Goal: Task Accomplishment & Management: Use online tool/utility

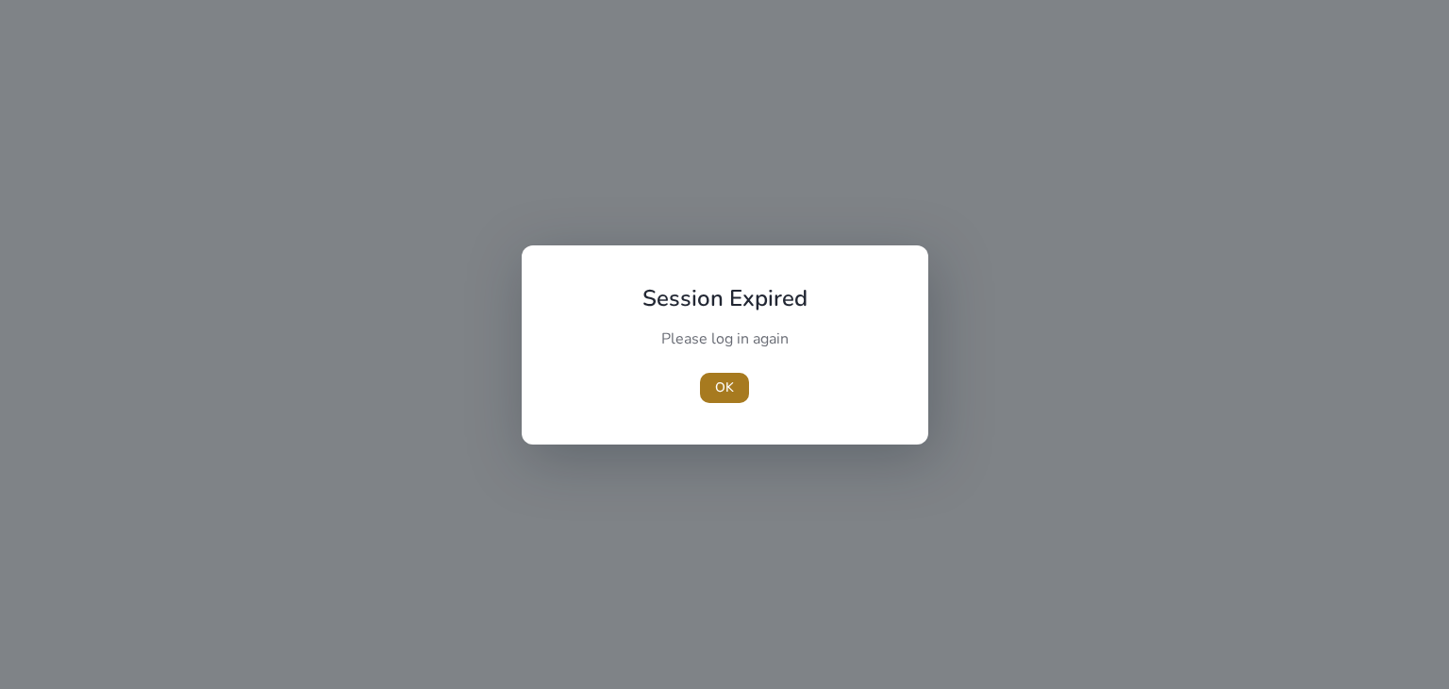
click at [723, 399] on span "button" at bounding box center [724, 387] width 49 height 45
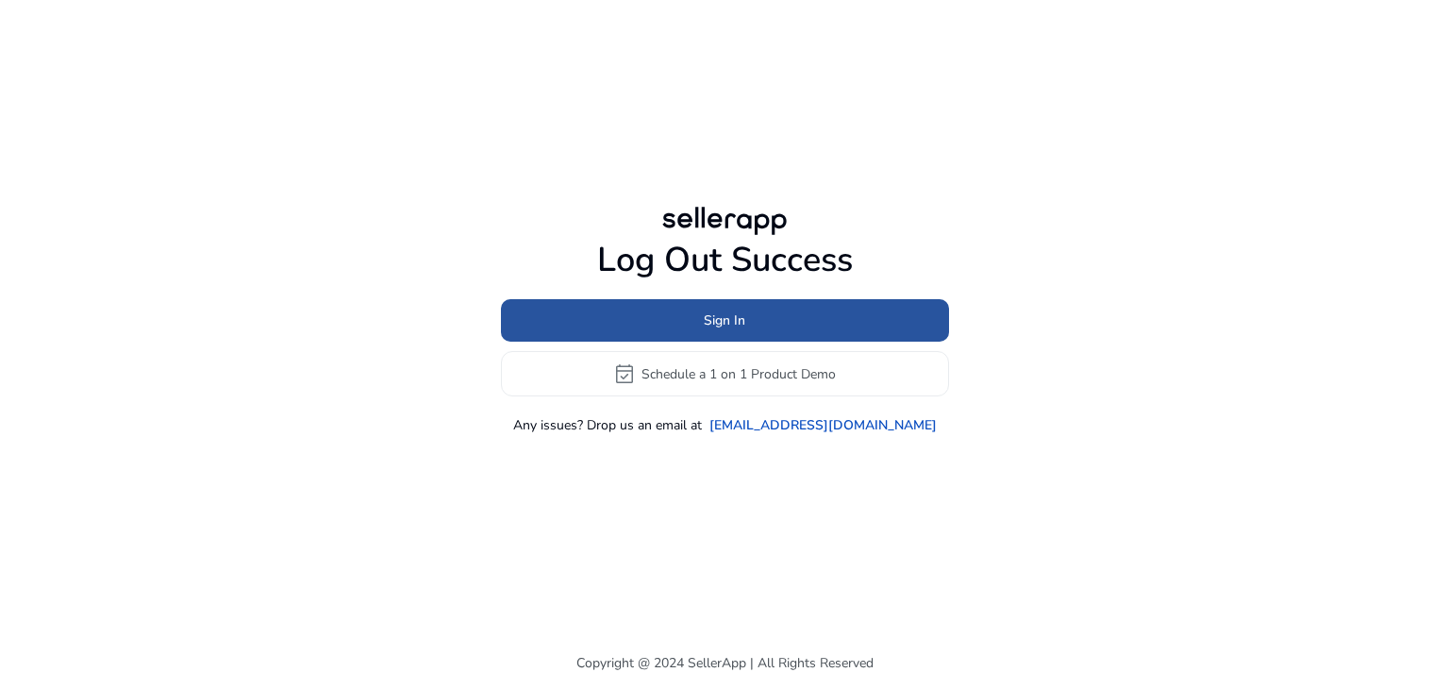
click at [805, 307] on span at bounding box center [725, 320] width 448 height 45
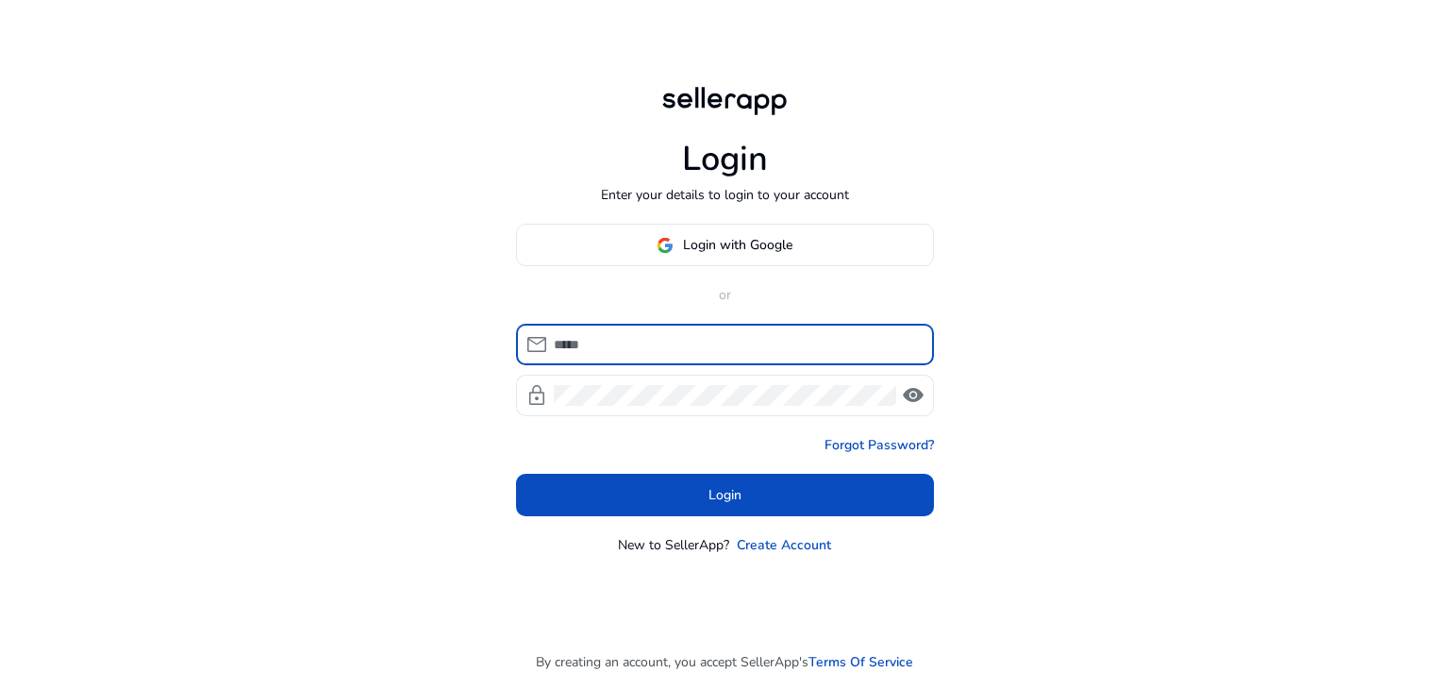
click at [758, 348] on input at bounding box center [736, 344] width 365 height 21
type input "**********"
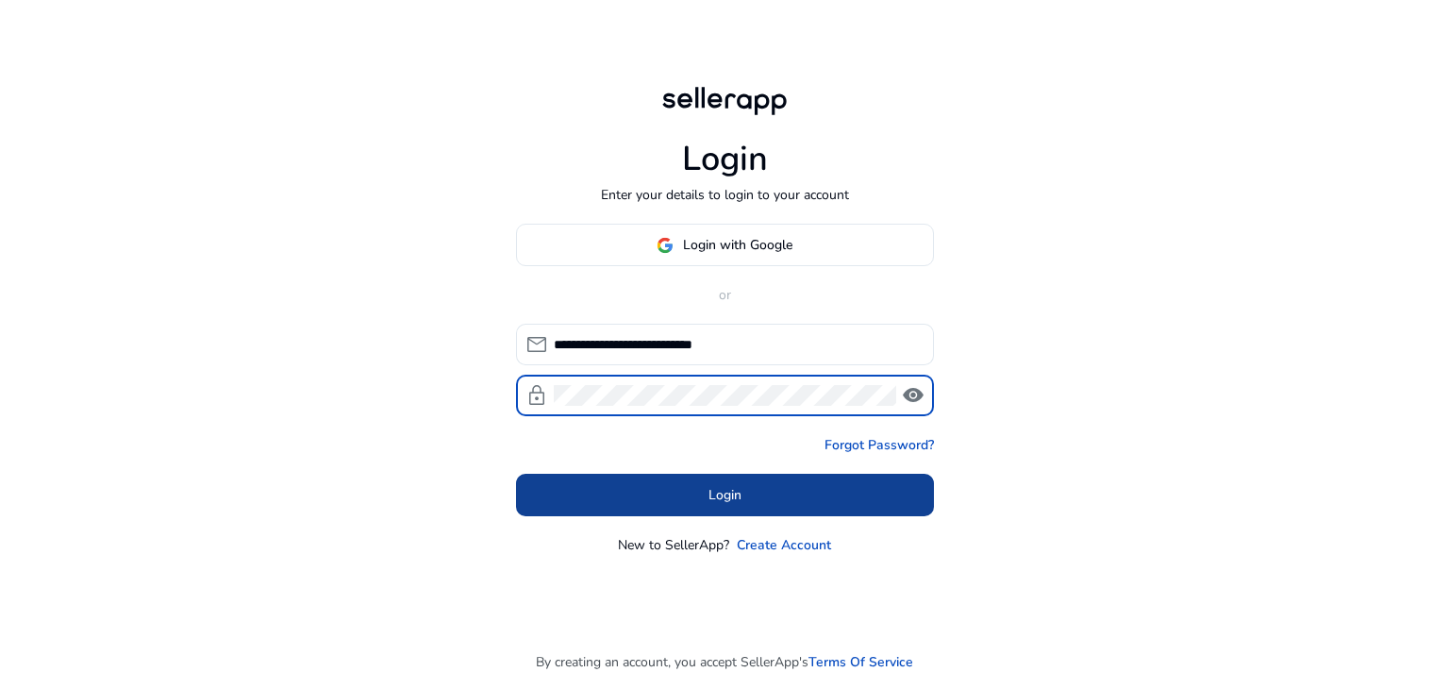
click at [785, 482] on span at bounding box center [725, 495] width 418 height 45
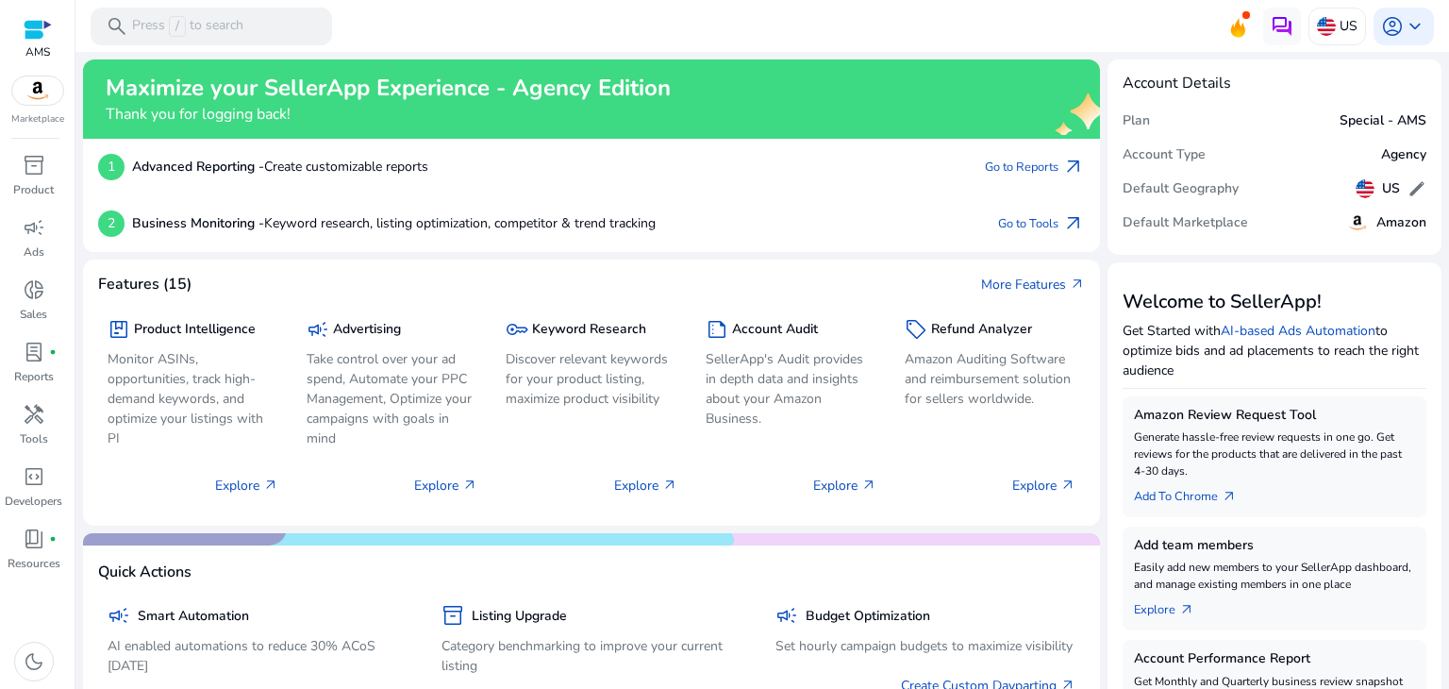
click at [1234, 43] on mat-toolbar "search Press / to search US account_circle keyboard_arrow_down" at bounding box center [761, 26] width 1373 height 52
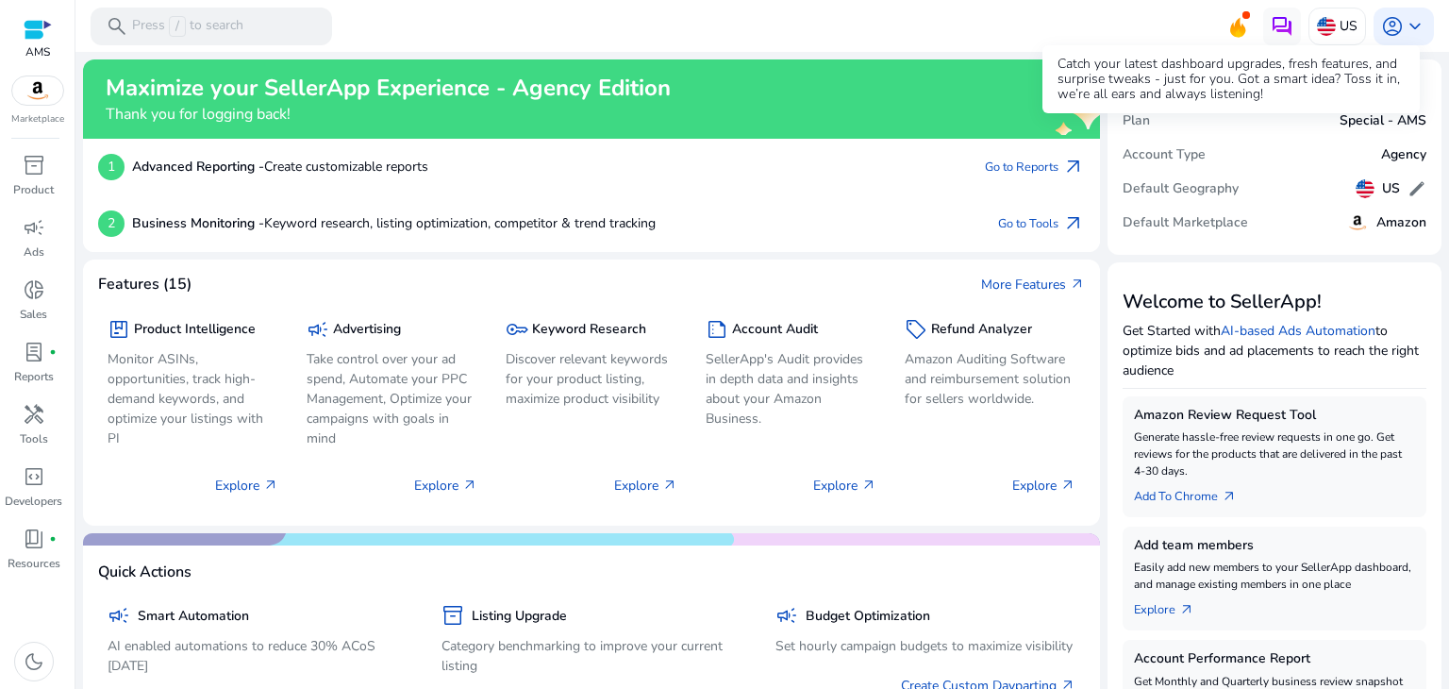
click at [1234, 25] on icon at bounding box center [1237, 24] width 28 height 26
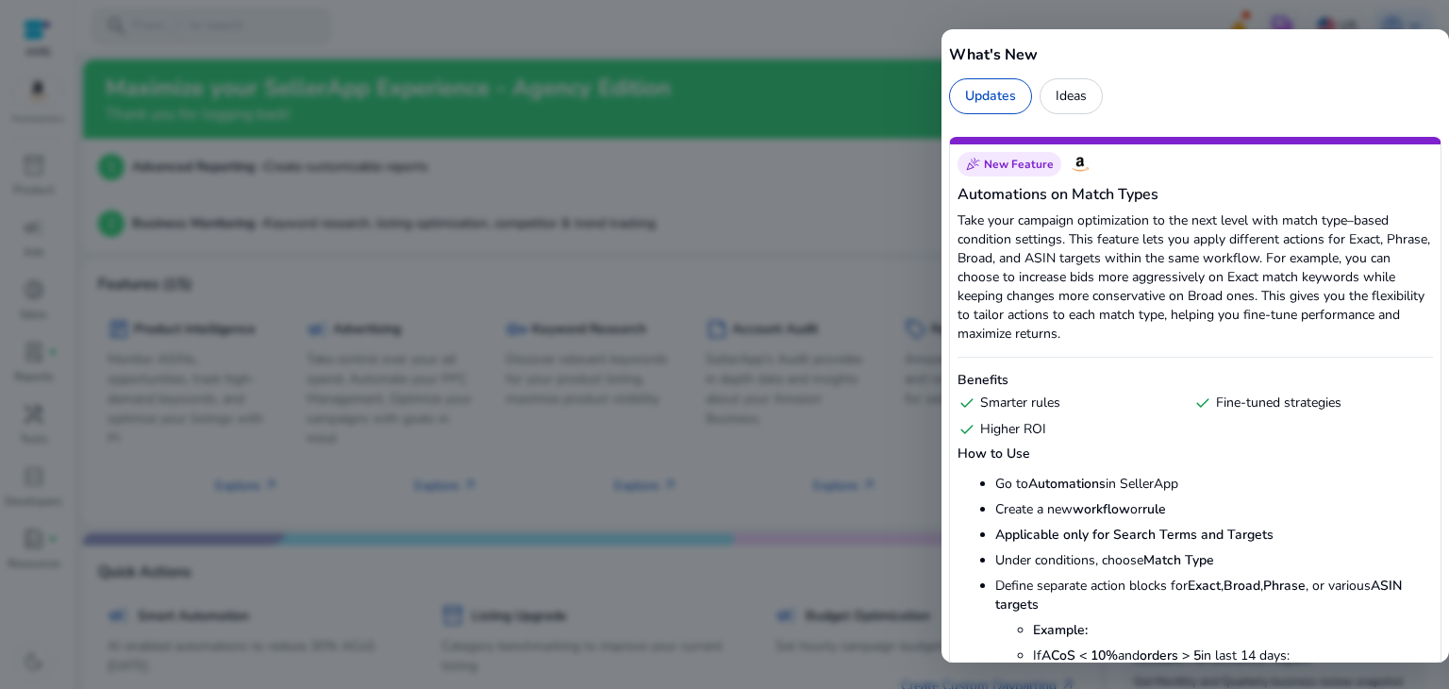
click at [1234, 25] on div at bounding box center [724, 344] width 1449 height 689
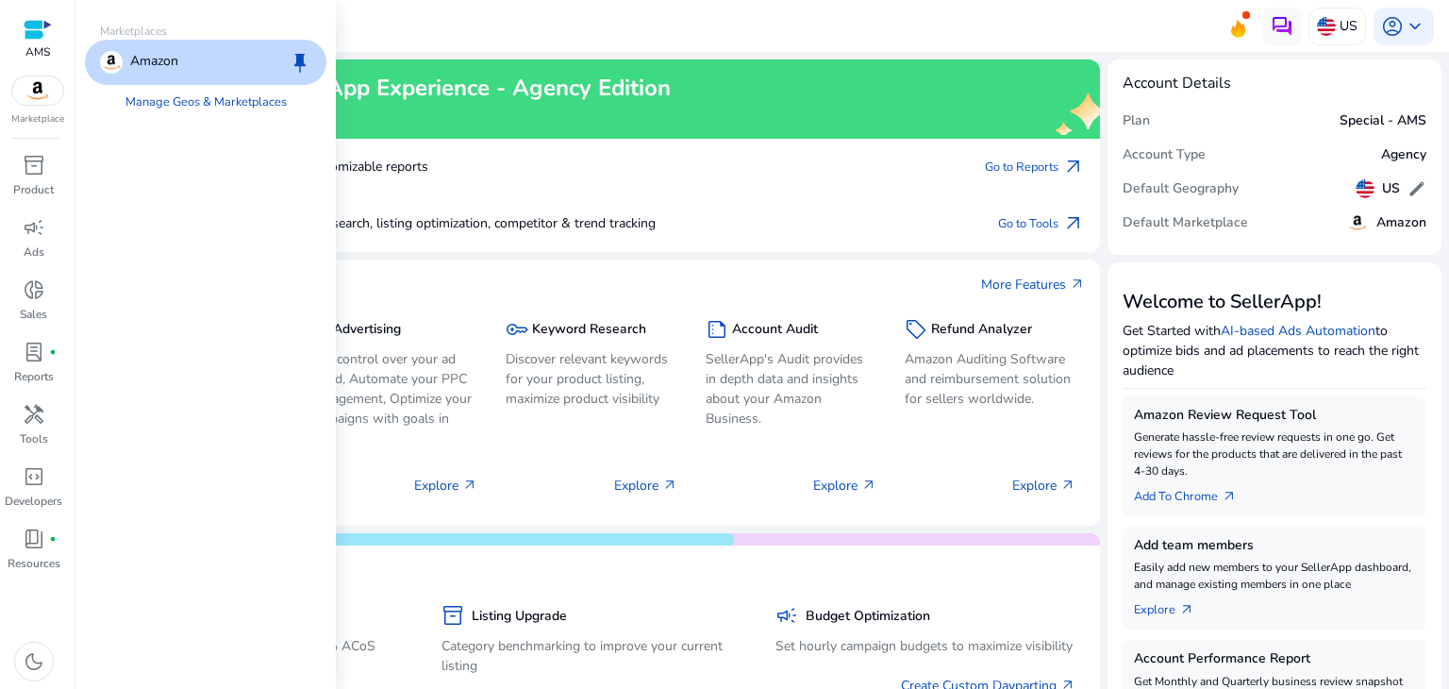
click at [42, 97] on img at bounding box center [37, 90] width 51 height 28
click at [166, 65] on p "Amazon" at bounding box center [154, 62] width 48 height 23
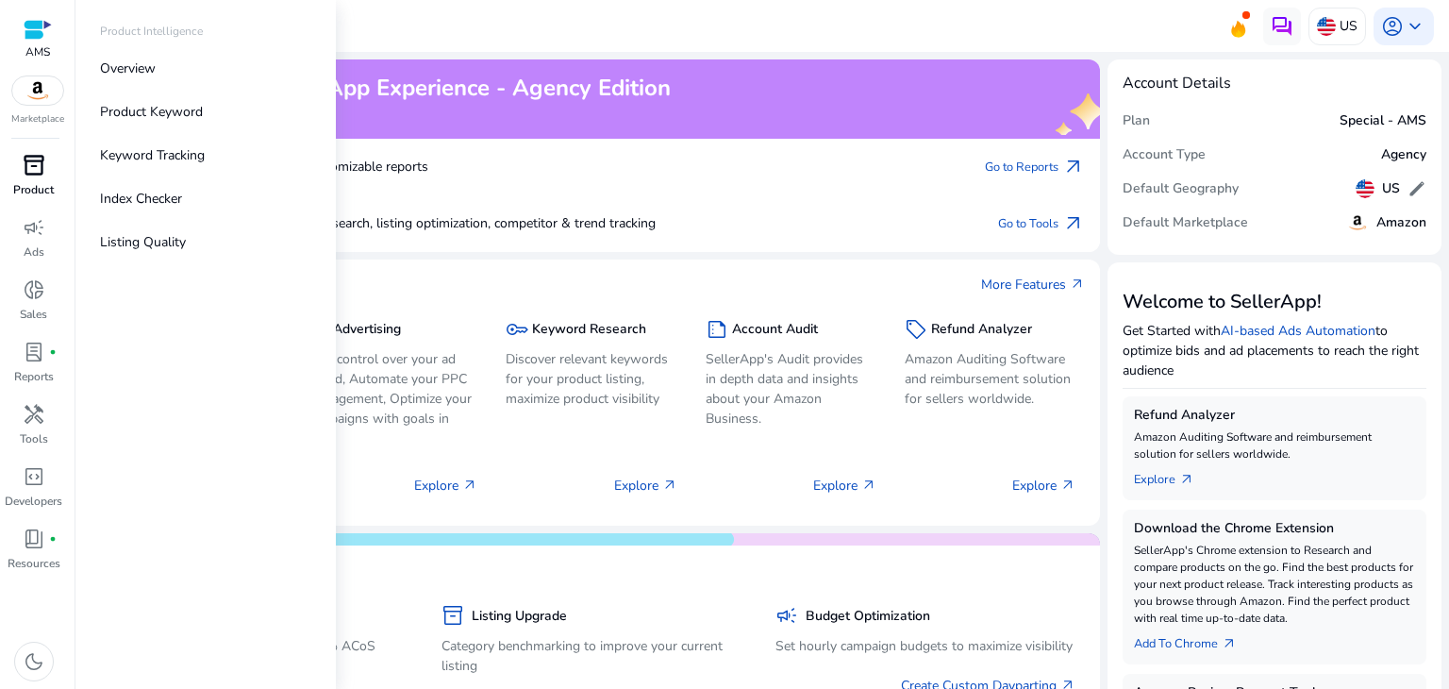
click at [35, 168] on span "inventory_2" at bounding box center [34, 165] width 23 height 23
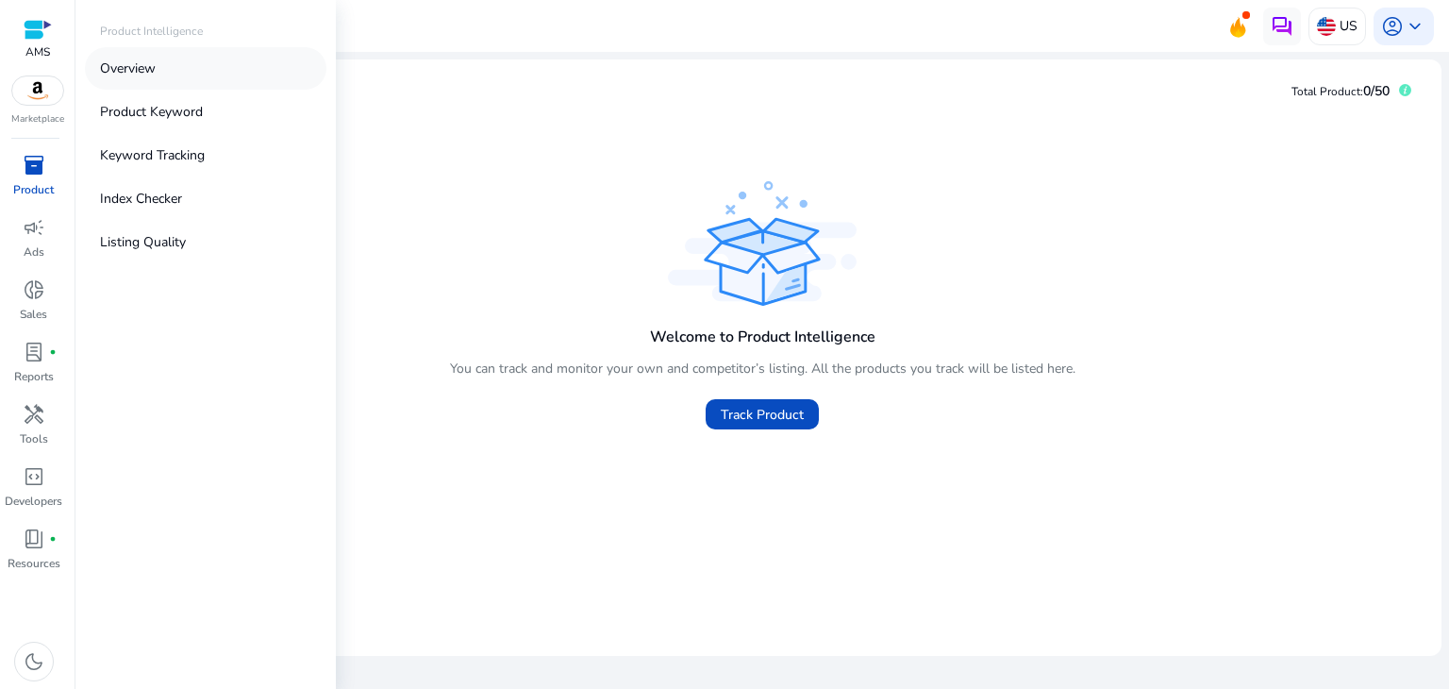
click at [197, 80] on link "Overview" at bounding box center [205, 68] width 241 height 42
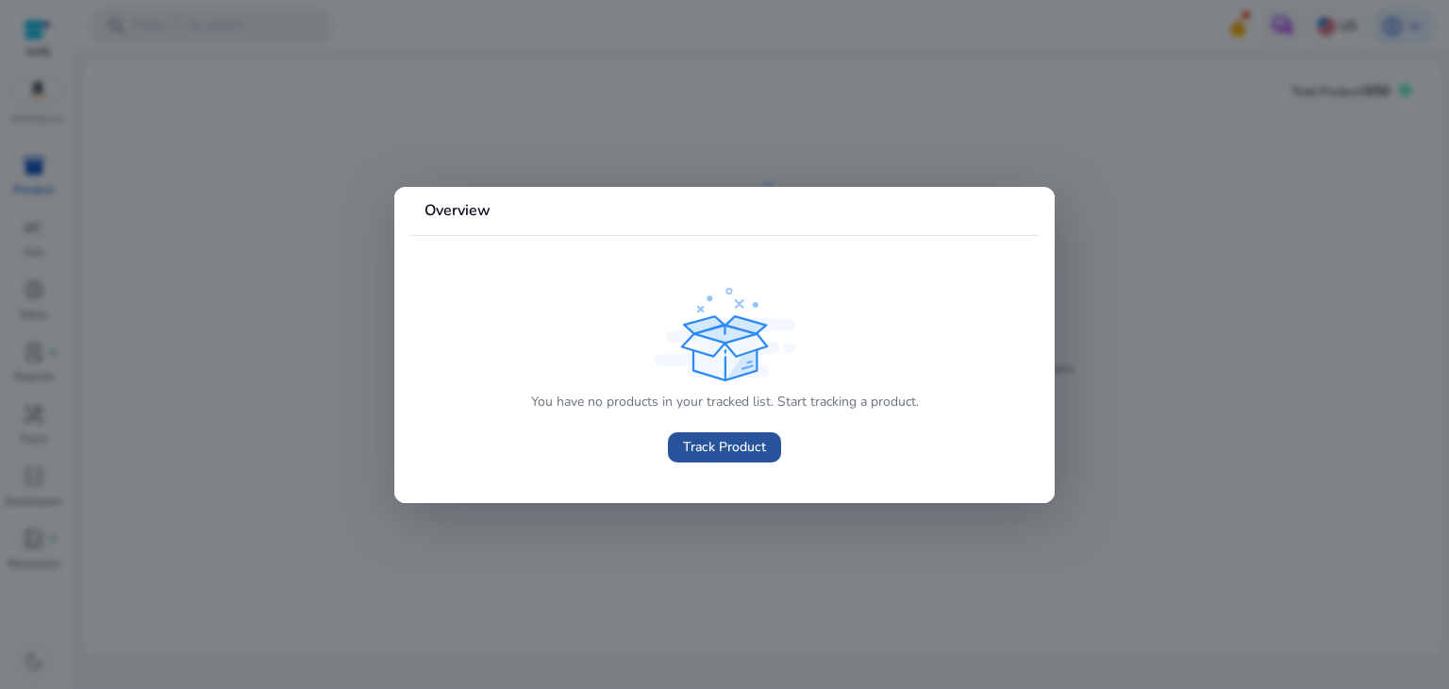
click at [715, 426] on span at bounding box center [724, 446] width 113 height 45
